Goal: Information Seeking & Learning: Find specific fact

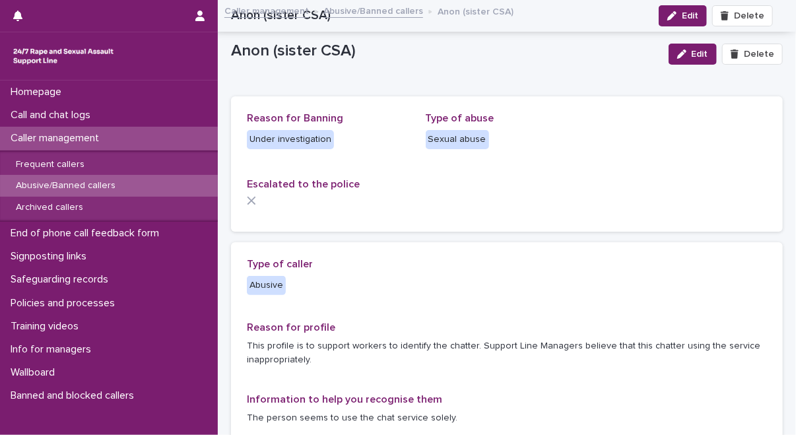
scroll to position [1454, 0]
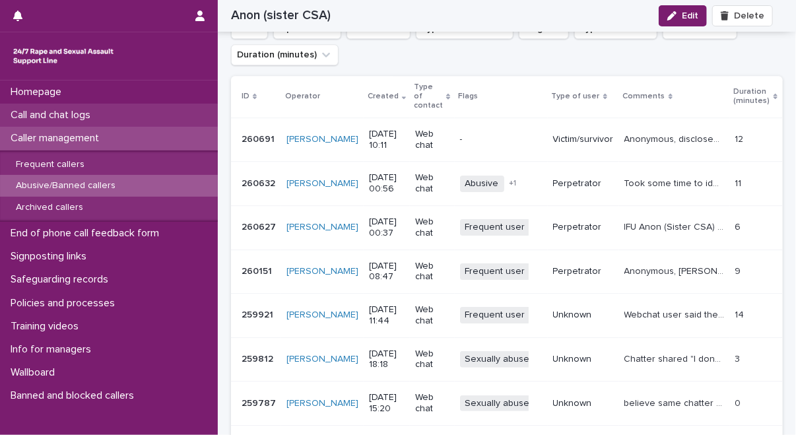
click at [101, 116] on p "Call and chat logs" at bounding box center [53, 115] width 96 height 13
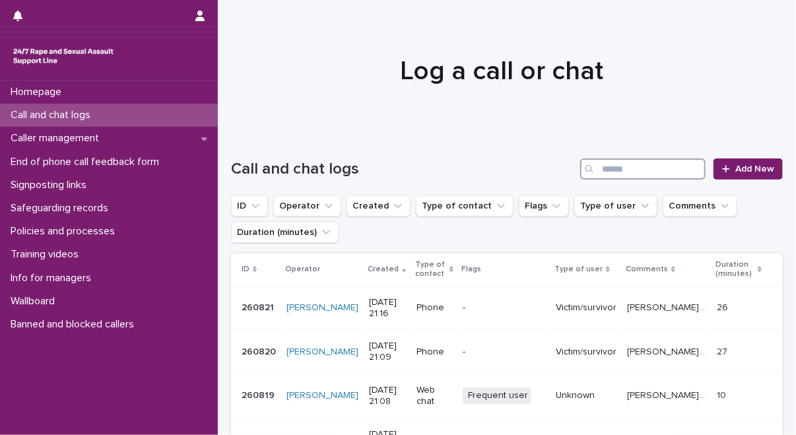
click at [637, 166] on input "Search" at bounding box center [642, 168] width 125 height 21
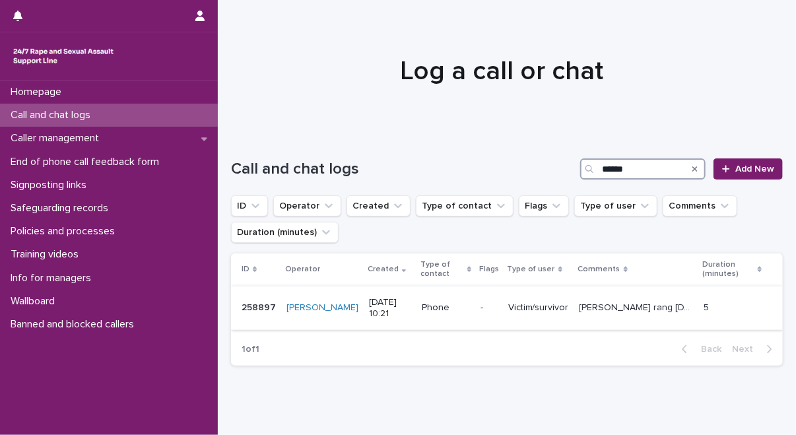
type input "******"
click at [607, 306] on p "[PERSON_NAME] rang [DATE] and spoke about being embarrassed with 'bum problems'…" at bounding box center [637, 306] width 116 height 14
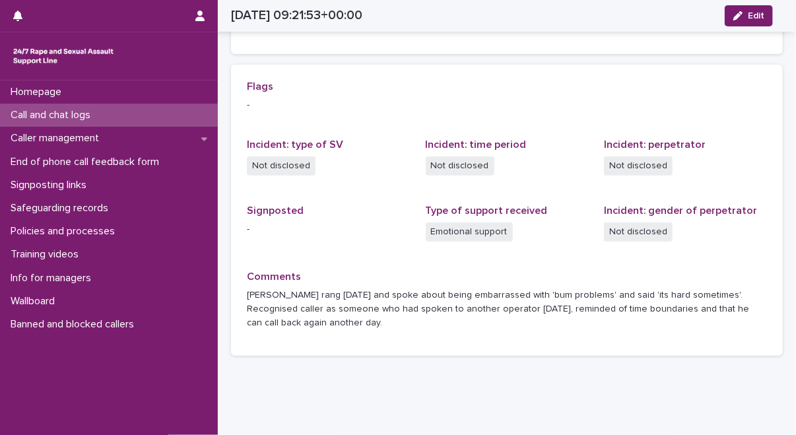
scroll to position [272, 0]
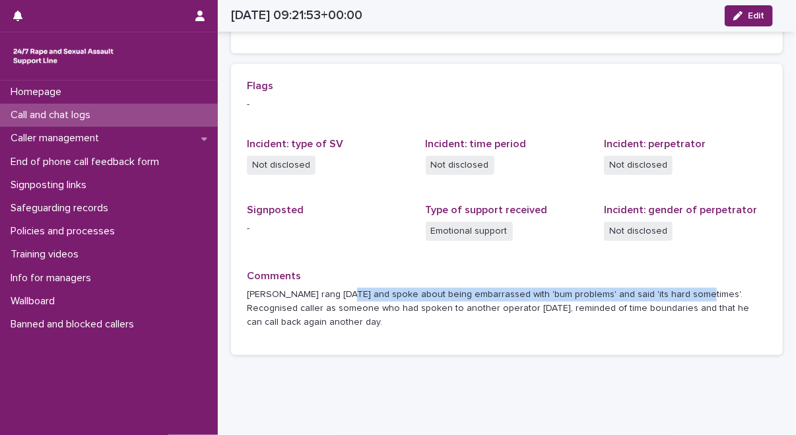
drag, startPoint x: 345, startPoint y: 292, endPoint x: 683, endPoint y: 299, distance: 338.5
click at [683, 299] on p "[PERSON_NAME] rang [DATE] and spoke about being embarrassed with 'bum problems'…" at bounding box center [507, 308] width 520 height 41
copy p "spoke about being embarrassed with 'bum problems' and said 'its hard sometimes'."
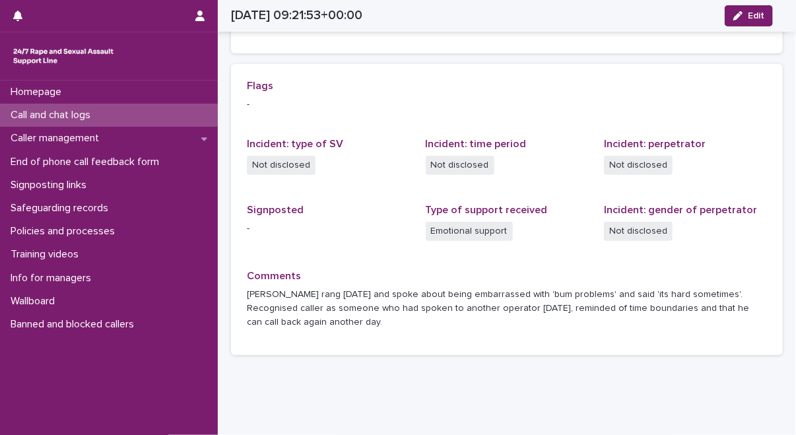
click at [232, 142] on div "Flags - Incident: type of SV Not disclosed Incident: time period Not disclosed …" at bounding box center [506, 210] width 551 height 292
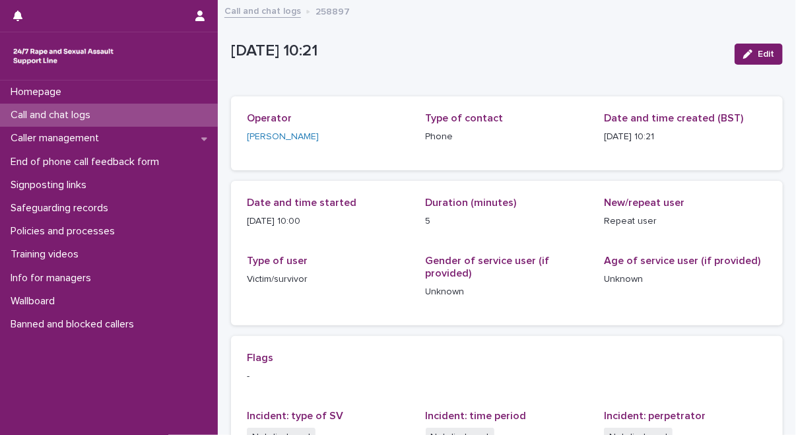
click at [277, 5] on link "Call and chat logs" at bounding box center [262, 10] width 77 height 15
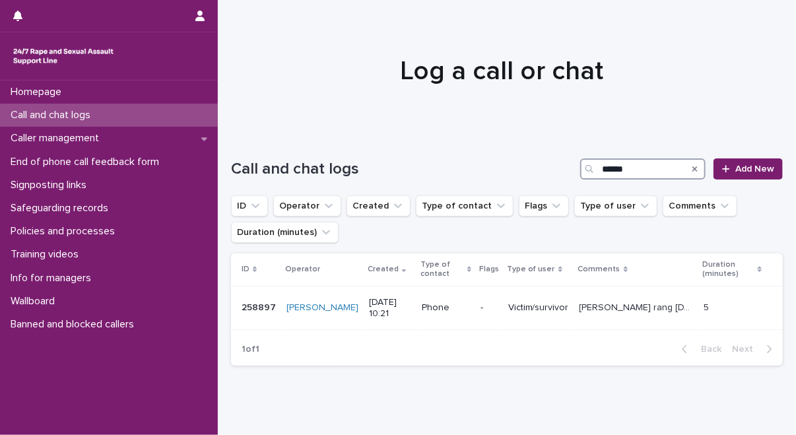
click at [641, 168] on input "******" at bounding box center [642, 168] width 125 height 21
type input "******"
click at [604, 305] on p "[PERSON_NAME] called - sometimes when talking uses the expression 'it's just ha…" at bounding box center [637, 306] width 129 height 14
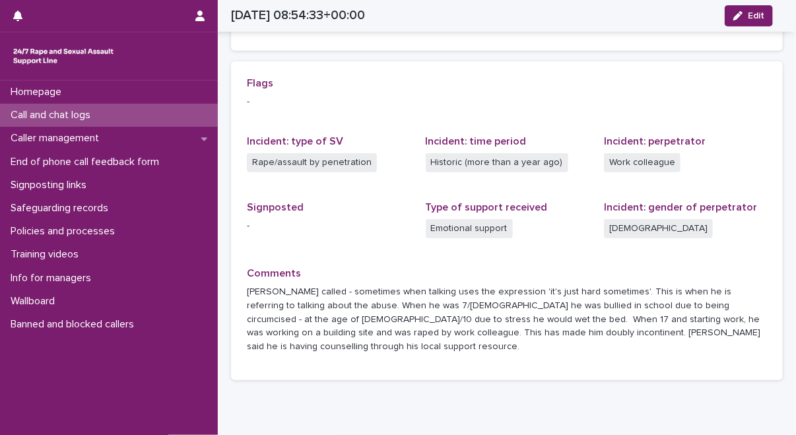
scroll to position [276, 0]
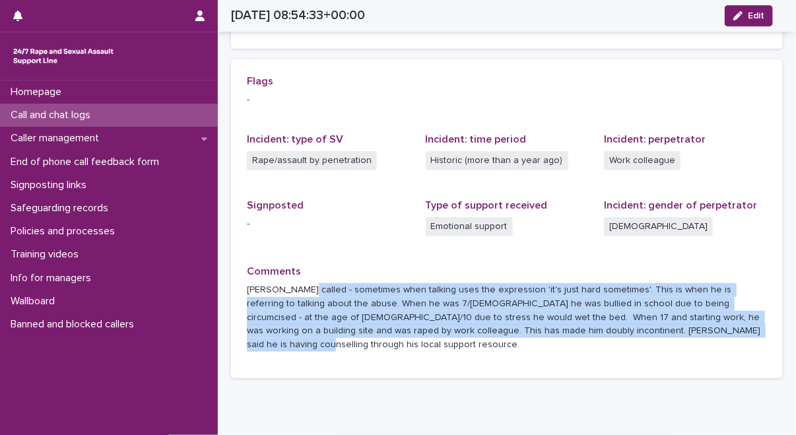
drag, startPoint x: 298, startPoint y: 289, endPoint x: 687, endPoint y: 349, distance: 394.5
click at [687, 349] on div "Flags - Incident: type of SV Rape/assault by penetration Incident: time period …" at bounding box center [506, 218] width 551 height 319
copy p "sometimes when talking uses the expression 'it's just hard sometimes'. This is …"
click at [266, 368] on div "Loading... Saving… Flags - Incident: type of SV Rape/assault by penetration Inc…" at bounding box center [506, 223] width 551 height 329
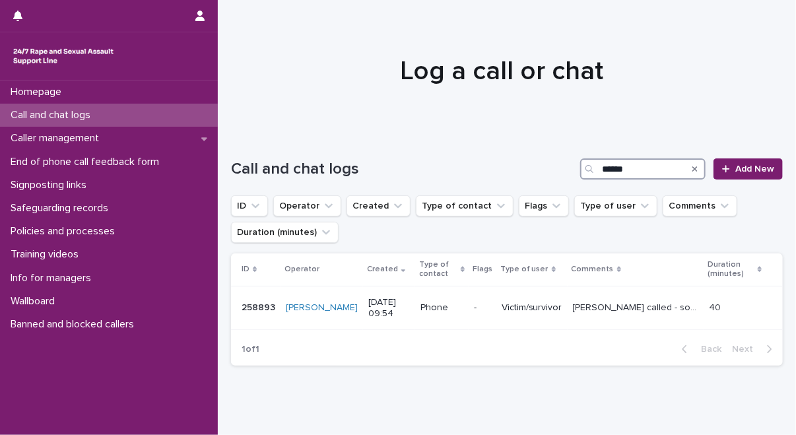
click at [638, 162] on input "******" at bounding box center [642, 168] width 125 height 21
type input "******"
click at [625, 304] on p "[PERSON_NAME] disclosed they had an accident at the beginning of the call and w…" at bounding box center [637, 306] width 115 height 14
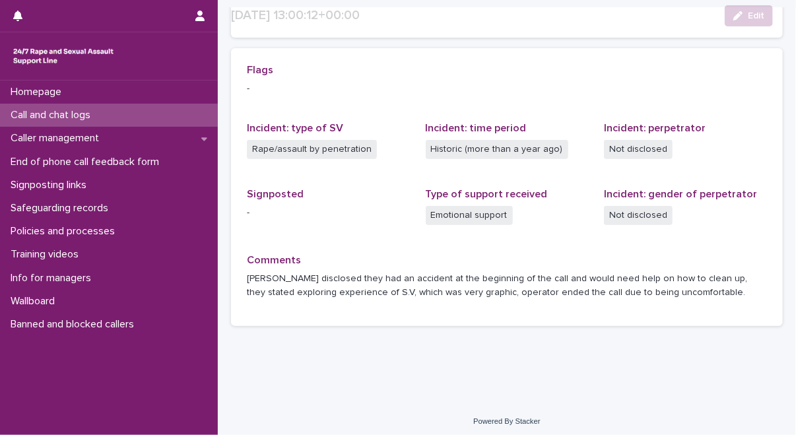
scroll to position [292, 0]
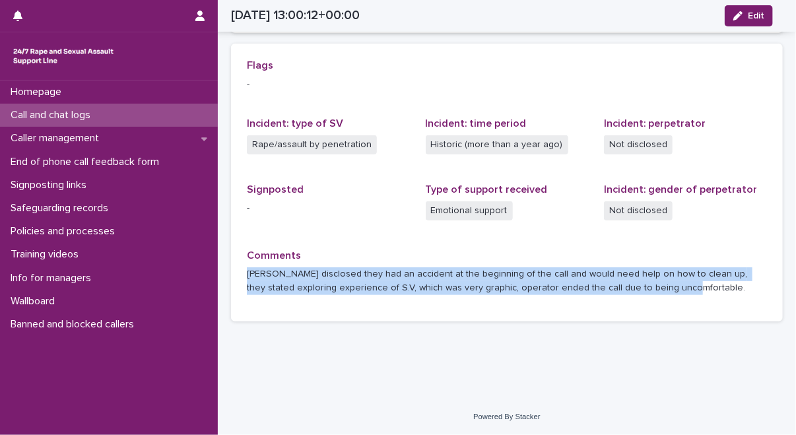
drag, startPoint x: 245, startPoint y: 274, endPoint x: 800, endPoint y: 286, distance: 554.9
click at [795, 286] on html "Homepage Call and chat logs Caller management End of phone call feedback form S…" at bounding box center [398, 217] width 796 height 435
copy p "[PERSON_NAME] disclosed they had an accident at the beginning of the call and w…"
click at [240, 345] on div "Loading... Saving… Loading... Saving… [DATE] 13:00:12+00:00 Edit [DATE] 14:00 E…" at bounding box center [506, 37] width 565 height 656
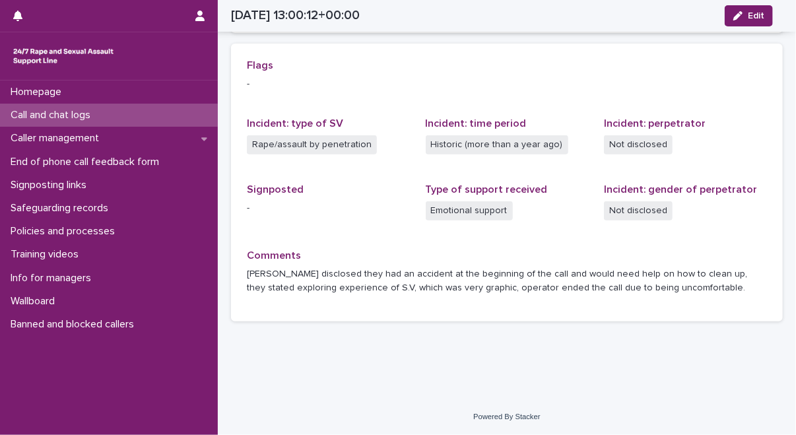
click at [240, 345] on div "Loading... Saving… Loading... Saving… [DATE] 13:00:12+00:00 Edit [DATE] 14:00 E…" at bounding box center [506, 37] width 565 height 656
click at [278, 330] on div "Loading... Saving… Flags - Incident: type of SV Rape/assault by penetration Inc…" at bounding box center [506, 188] width 551 height 288
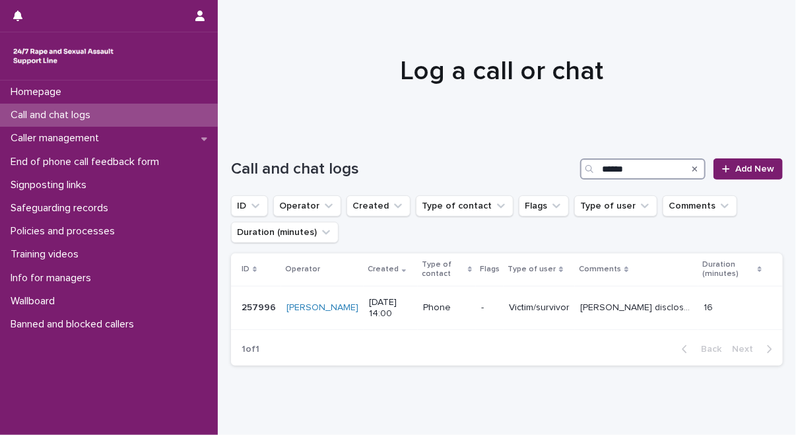
click at [643, 170] on input "******" at bounding box center [642, 168] width 125 height 21
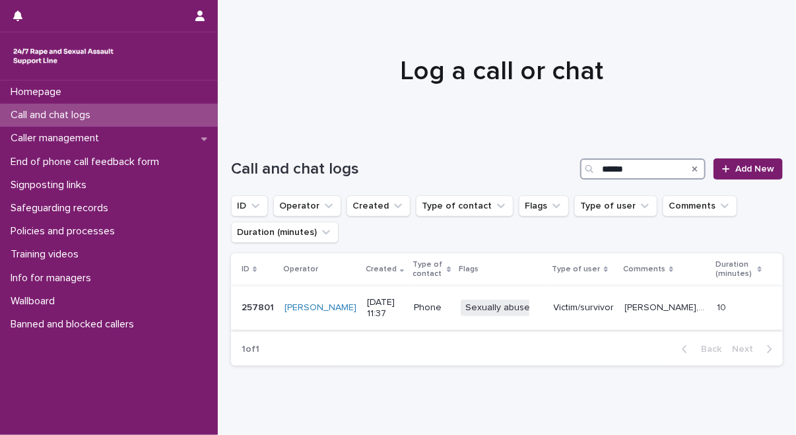
type input "******"
click at [679, 306] on p "[PERSON_NAME], potentially sexually abusive caller, described having a "bad sto…" at bounding box center [667, 306] width 84 height 14
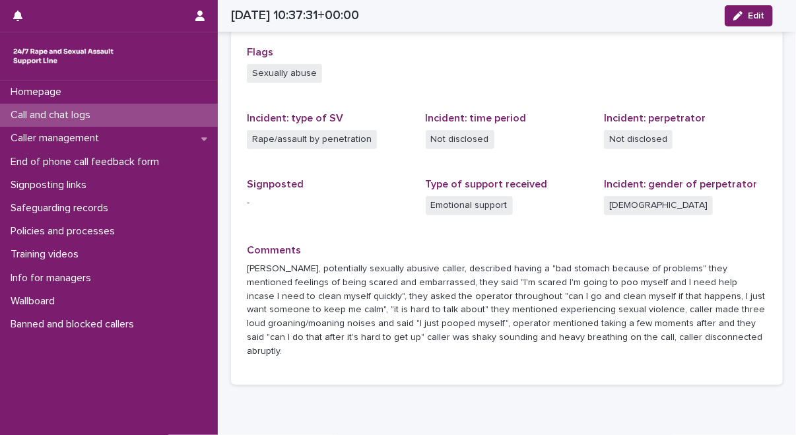
scroll to position [355, 0]
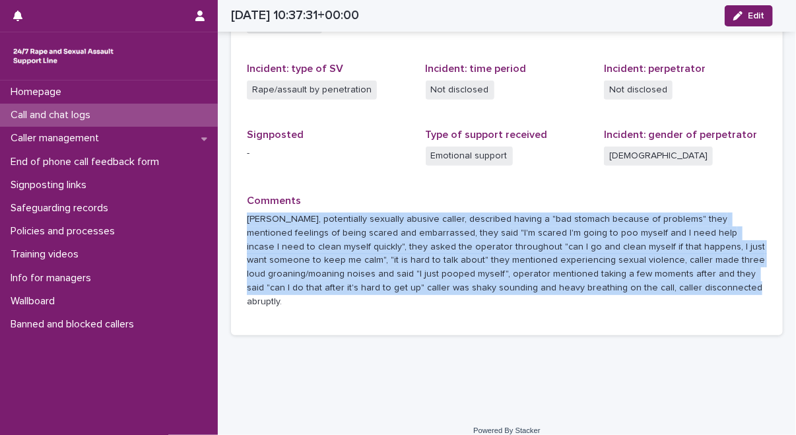
drag, startPoint x: 247, startPoint y: 218, endPoint x: 737, endPoint y: 294, distance: 495.9
click at [737, 294] on p "[PERSON_NAME], potentially sexually abusive caller, described having a "bad sto…" at bounding box center [507, 260] width 520 height 96
copy p "[PERSON_NAME], potentially sexually abusive caller, described having a "bad sto…"
click at [254, 346] on div "Loading... Saving… Loading... Saving… [DATE] 10:37:31+00:00 Edit [DATE] 11:37 E…" at bounding box center [506, 12] width 565 height 732
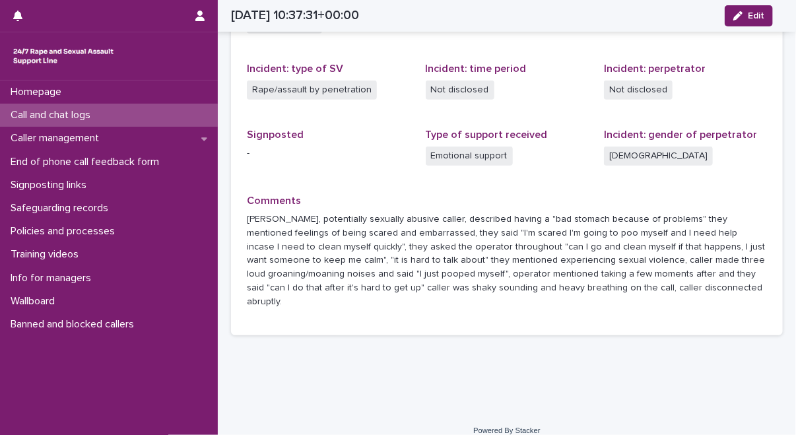
click at [258, 361] on div "Loading... Saving… Loading... Saving… [DATE] 10:37:31+00:00 Edit [DATE] 11:37 E…" at bounding box center [506, 12] width 565 height 732
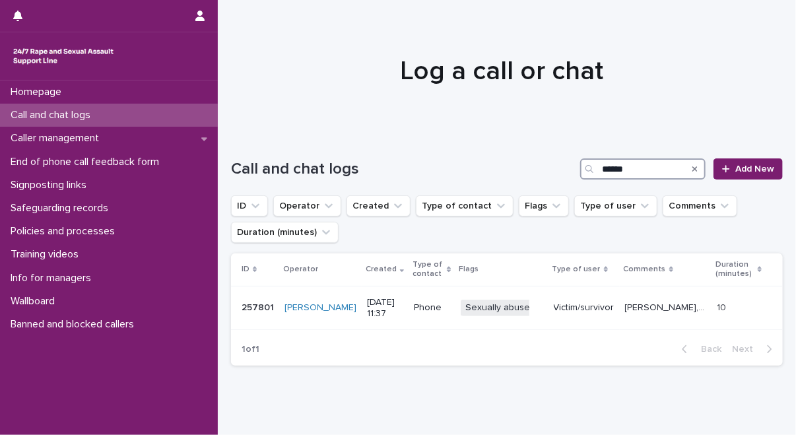
click at [641, 171] on input "******" at bounding box center [642, 168] width 125 height 21
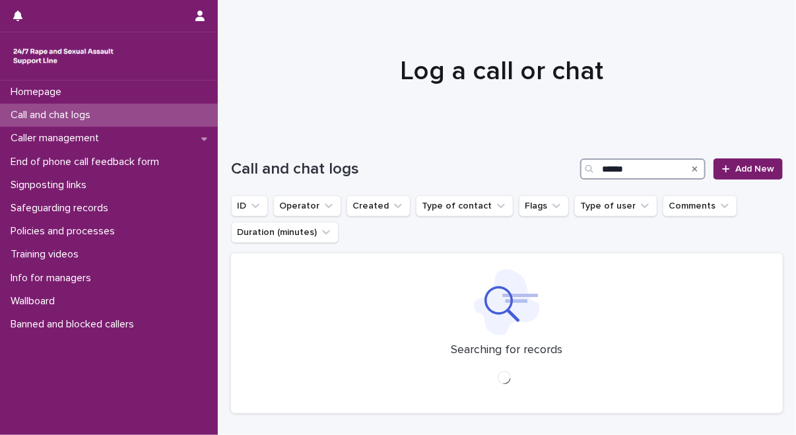
type input "******"
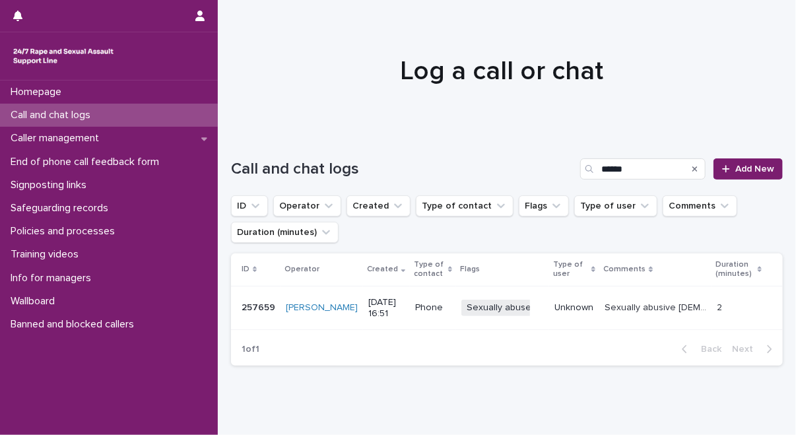
click at [660, 319] on td "Sexually abusive [DEMOGRAPHIC_DATA] caller. Gave name [PERSON_NAME]. Was breath…" at bounding box center [655, 308] width 112 height 44
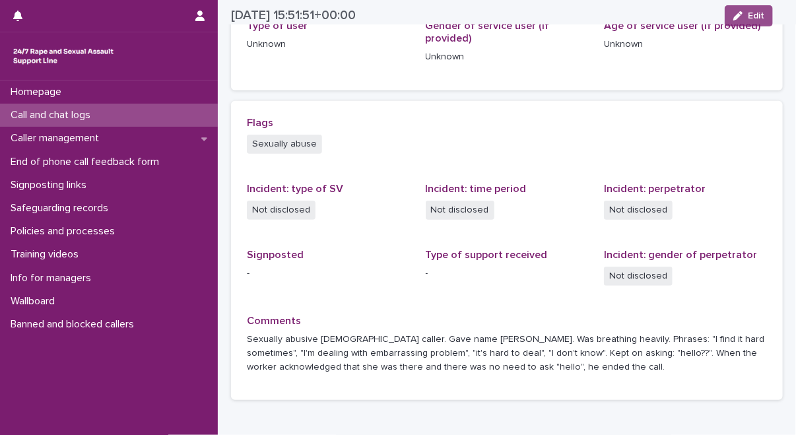
scroll to position [314, 0]
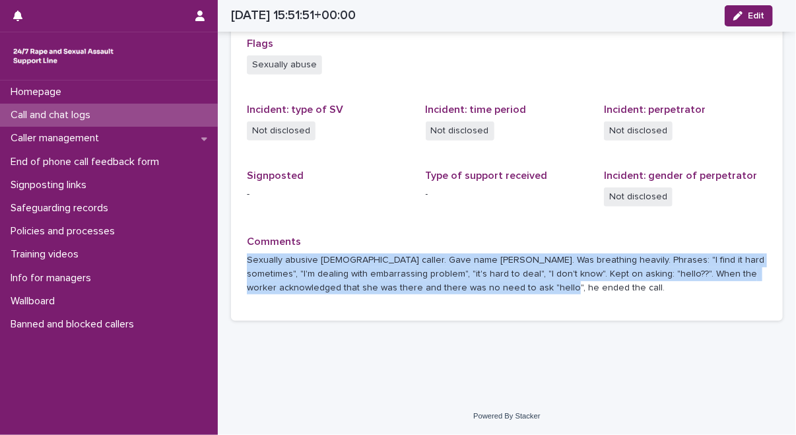
drag, startPoint x: 247, startPoint y: 259, endPoint x: 563, endPoint y: 286, distance: 317.8
click at [563, 286] on p "Sexually abusive [DEMOGRAPHIC_DATA] caller. Gave name [PERSON_NAME]. Was breath…" at bounding box center [507, 273] width 520 height 41
copy p "Sexually abusive [DEMOGRAPHIC_DATA] caller. Gave name [PERSON_NAME]. Was breath…"
click at [313, 342] on div "Loading... Saving… Loading... Saving… [DATE] 15:51:51+00:00 Edit [DATE] 16:51 E…" at bounding box center [506, 25] width 565 height 677
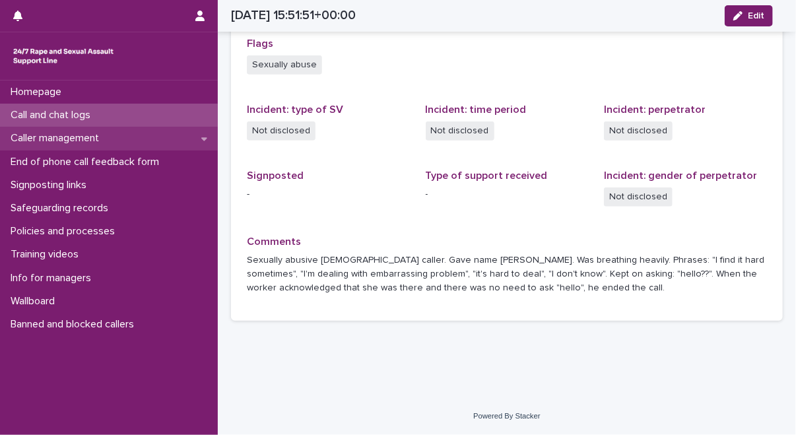
click at [110, 139] on p "Caller management" at bounding box center [57, 138] width 104 height 13
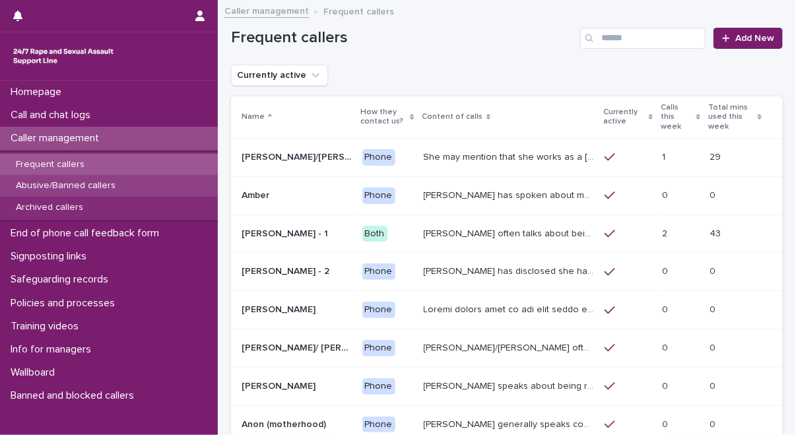
click at [100, 180] on p "Abusive/Banned callers" at bounding box center [65, 185] width 121 height 11
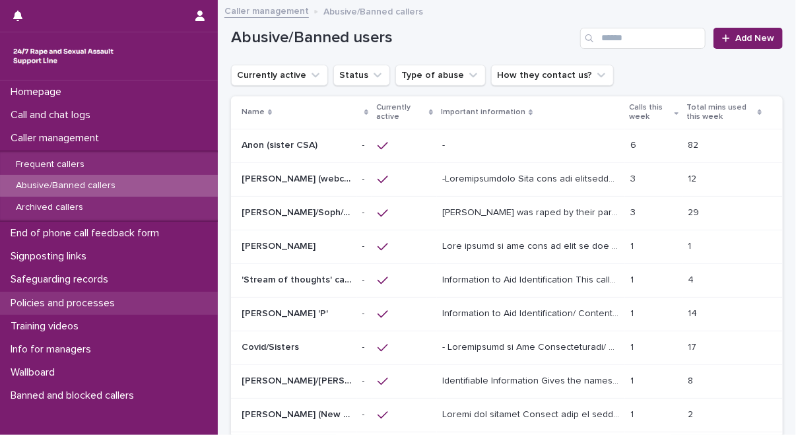
click at [117, 297] on p "Policies and processes" at bounding box center [65, 303] width 120 height 13
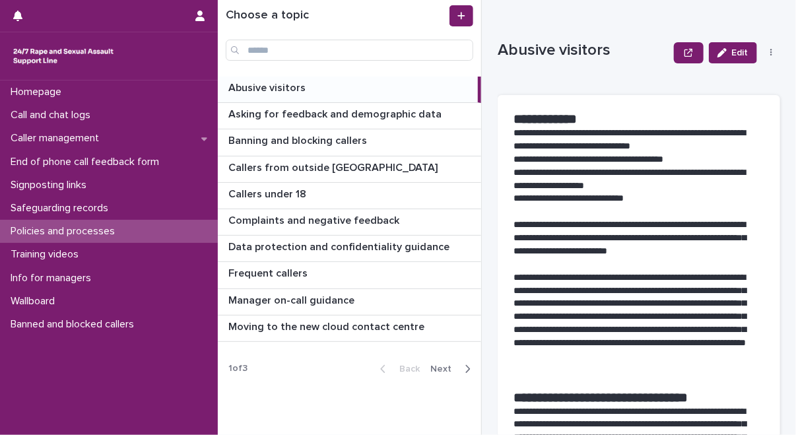
click at [288, 89] on p "Abusive visitors" at bounding box center [268, 86] width 80 height 15
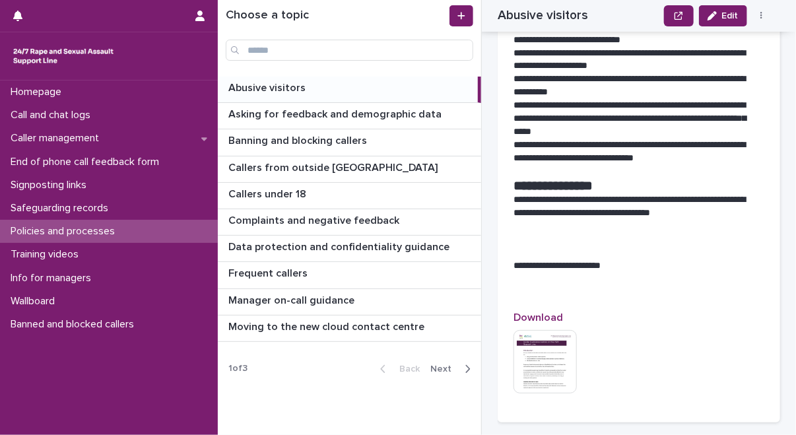
scroll to position [1979, 0]
click at [451, 371] on span "Next" at bounding box center [444, 368] width 29 height 9
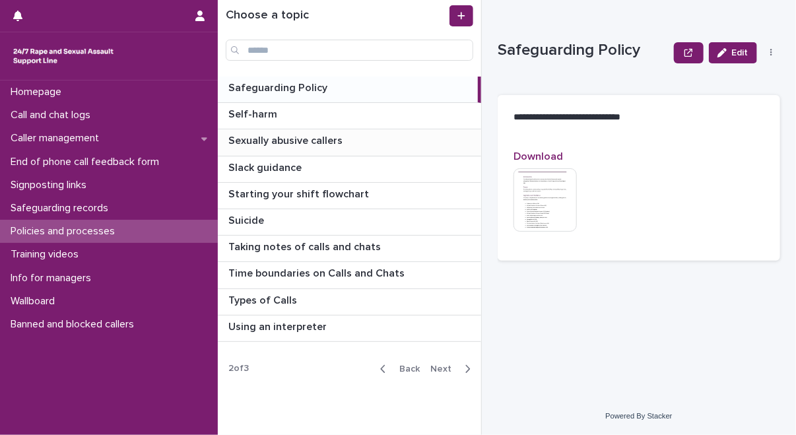
click at [372, 139] on p at bounding box center [351, 141] width 247 height 13
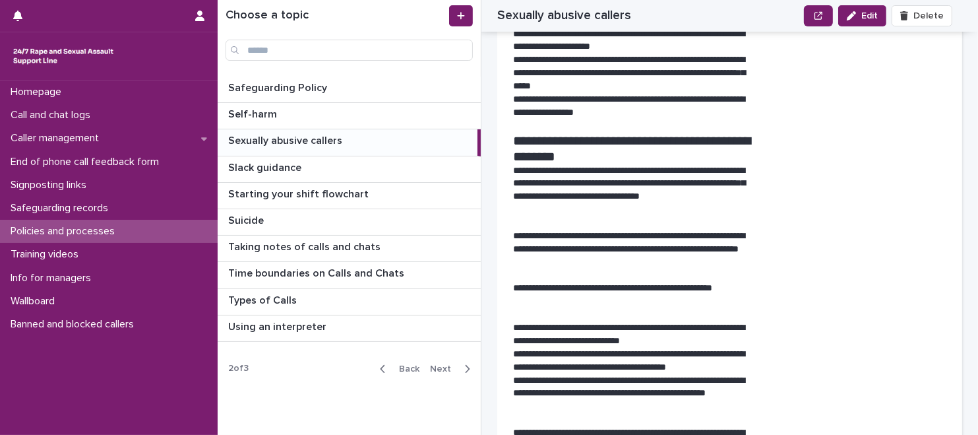
scroll to position [978, 0]
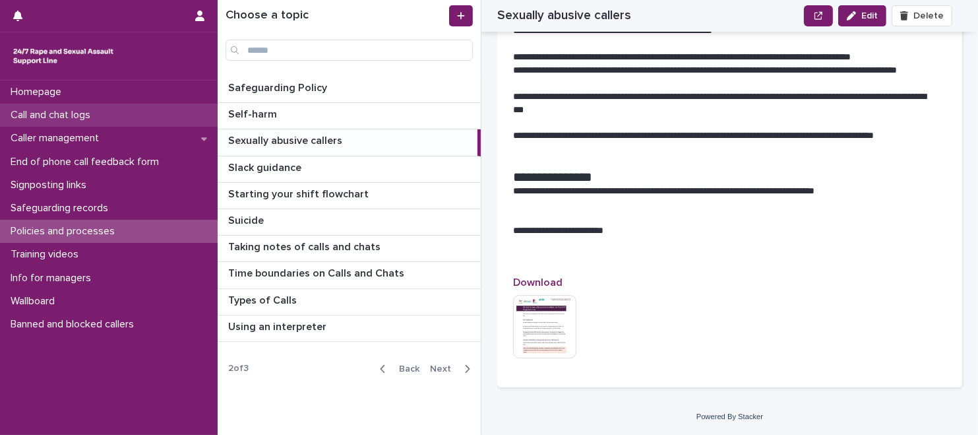
click at [132, 111] on div "Call and chat logs" at bounding box center [109, 115] width 218 height 23
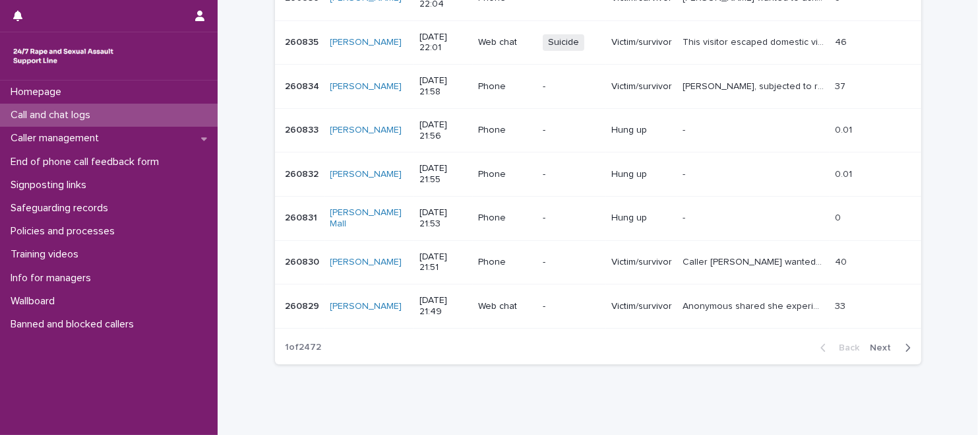
scroll to position [373, 0]
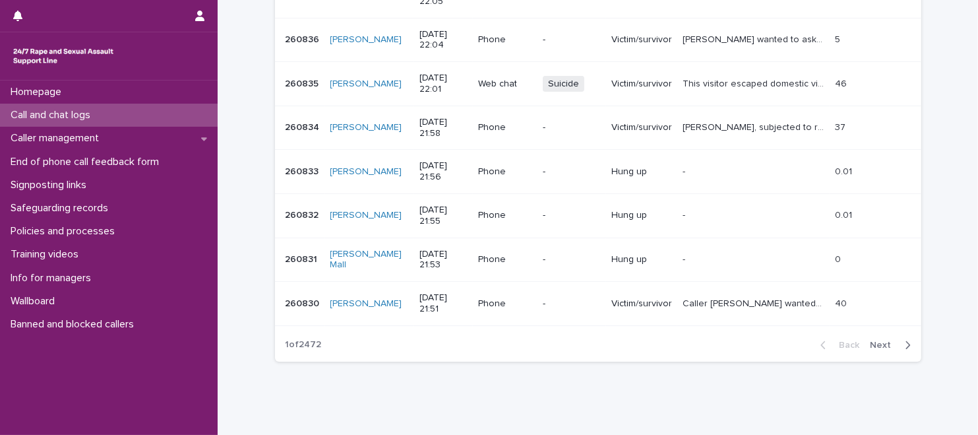
click at [795, 345] on span "Next" at bounding box center [885, 344] width 29 height 9
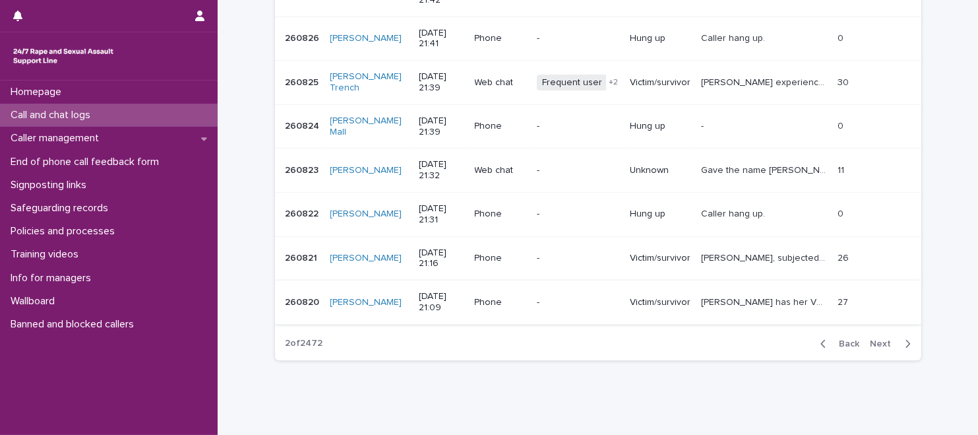
scroll to position [376, 0]
click at [795, 340] on span "Next" at bounding box center [885, 342] width 29 height 9
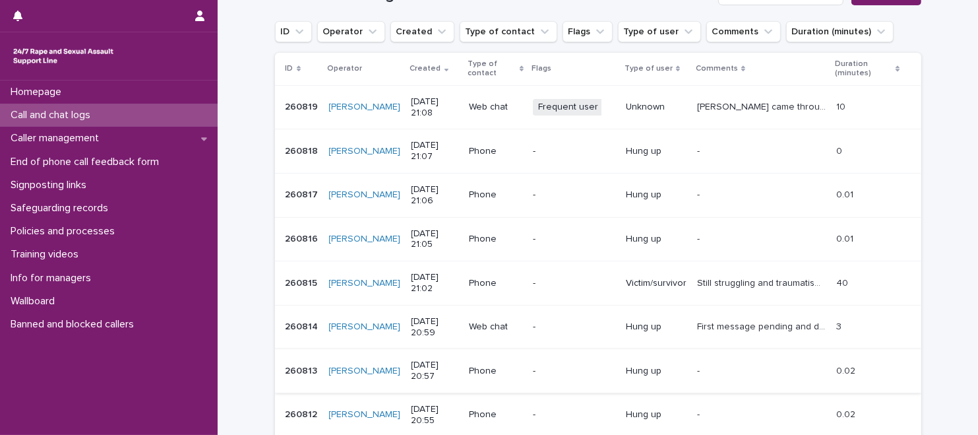
scroll to position [174, 0]
